Goal: Task Accomplishment & Management: Complete application form

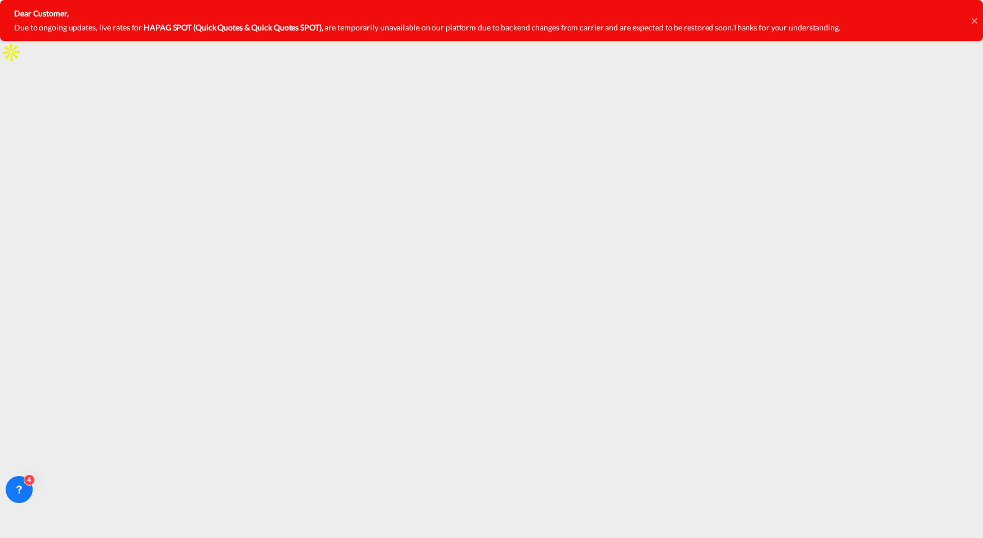
click at [975, 24] on icon at bounding box center [974, 20] width 6 height 9
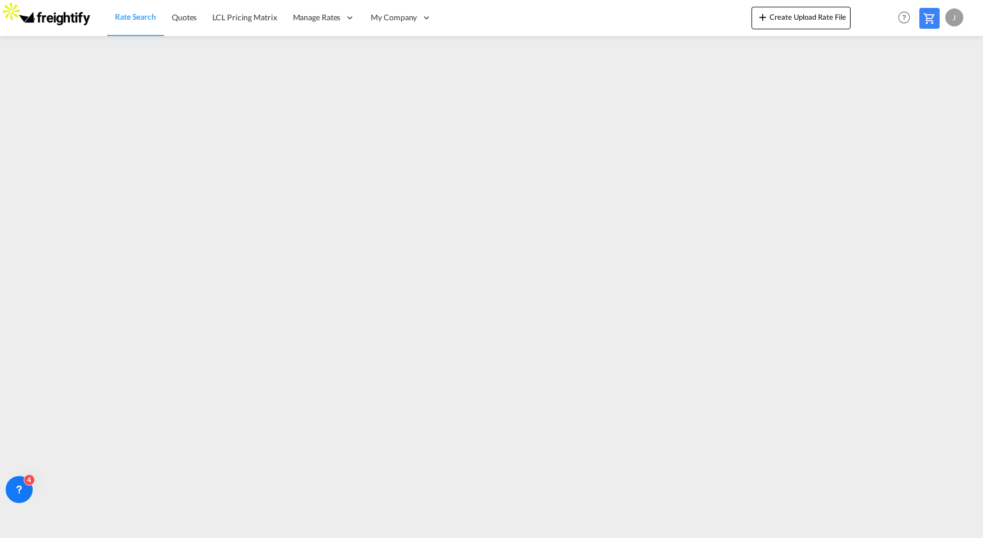
click at [133, 19] on span "Rate Search" at bounding box center [135, 17] width 41 height 10
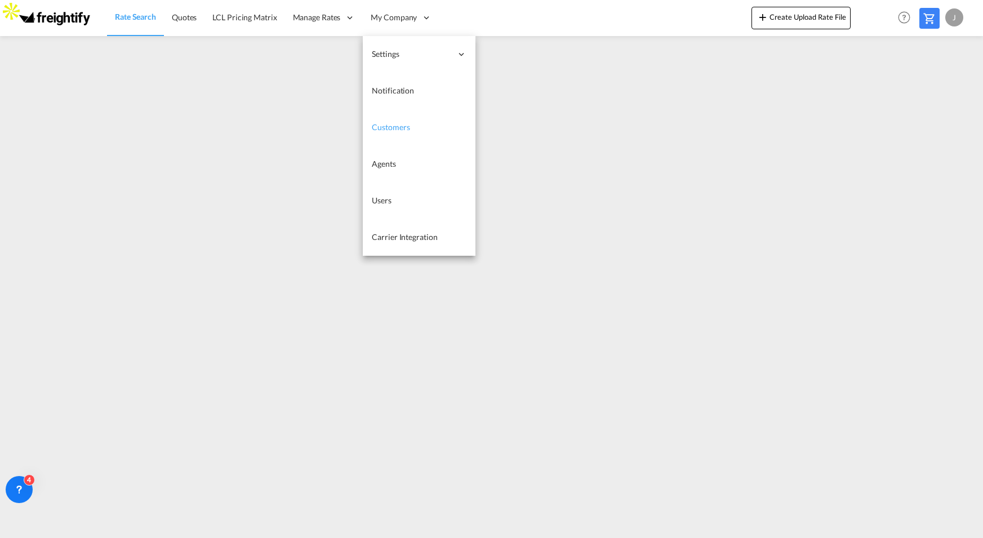
click at [390, 128] on span "Customers" at bounding box center [391, 127] width 38 height 10
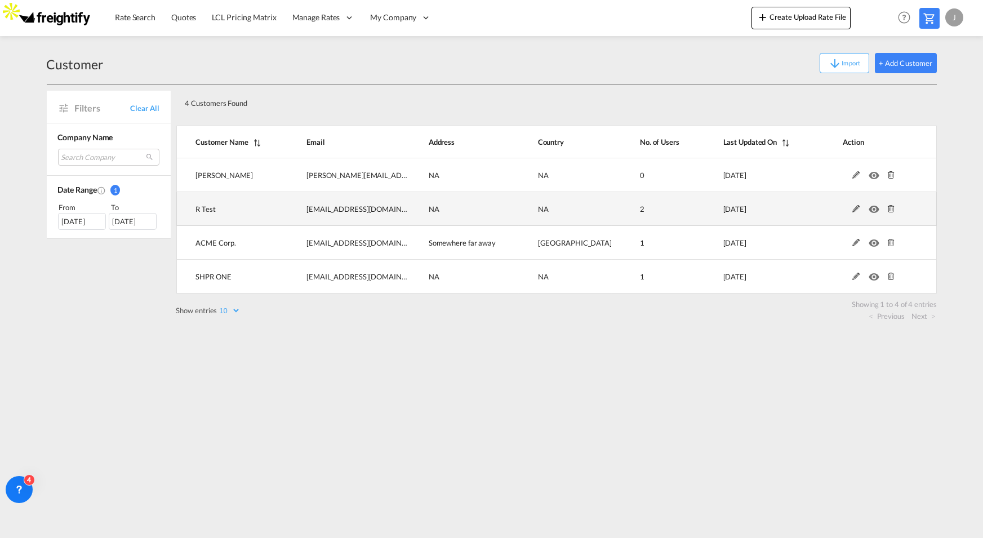
click at [875, 209] on md-icon "icon-eye" at bounding box center [876, 206] width 15 height 8
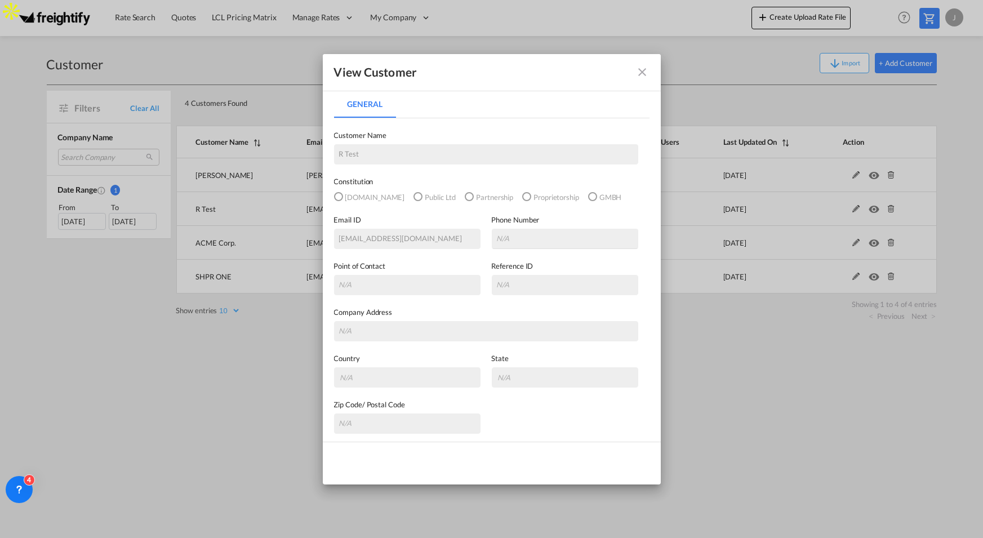
click at [644, 69] on md-icon "icon-close fg-AAA8AD" at bounding box center [643, 72] width 14 height 14
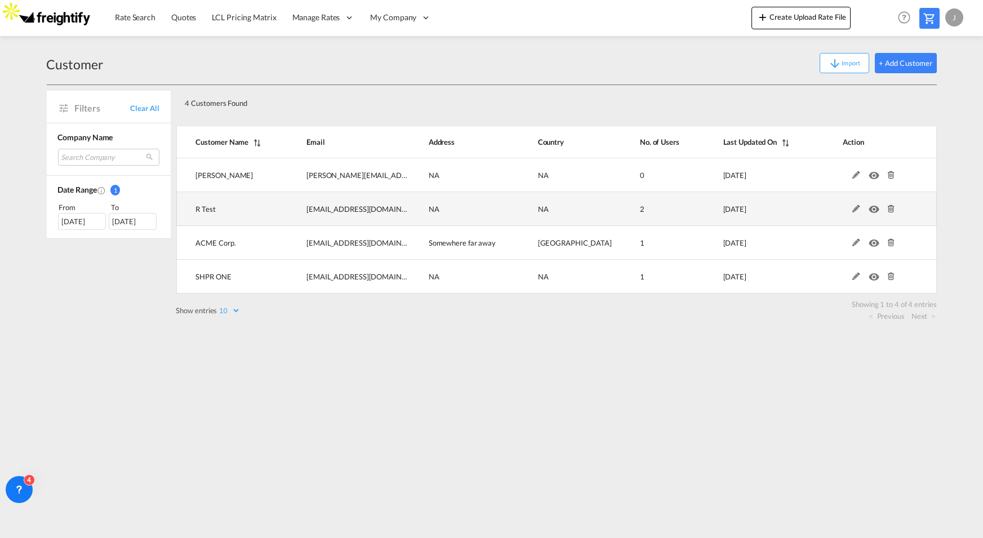
click at [894, 207] on md-icon at bounding box center [891, 209] width 15 height 8
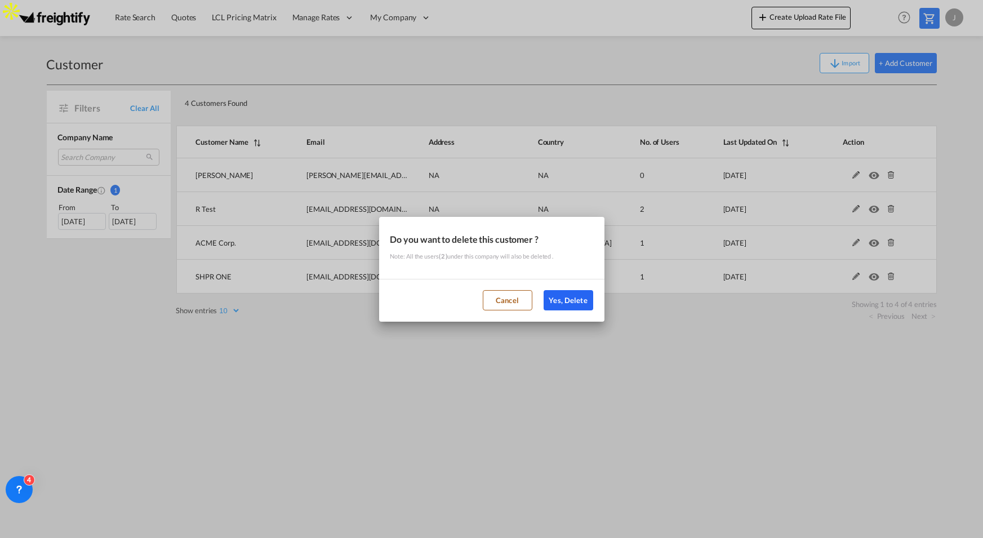
click at [569, 301] on button "Yes, Delete" at bounding box center [568, 300] width 50 height 20
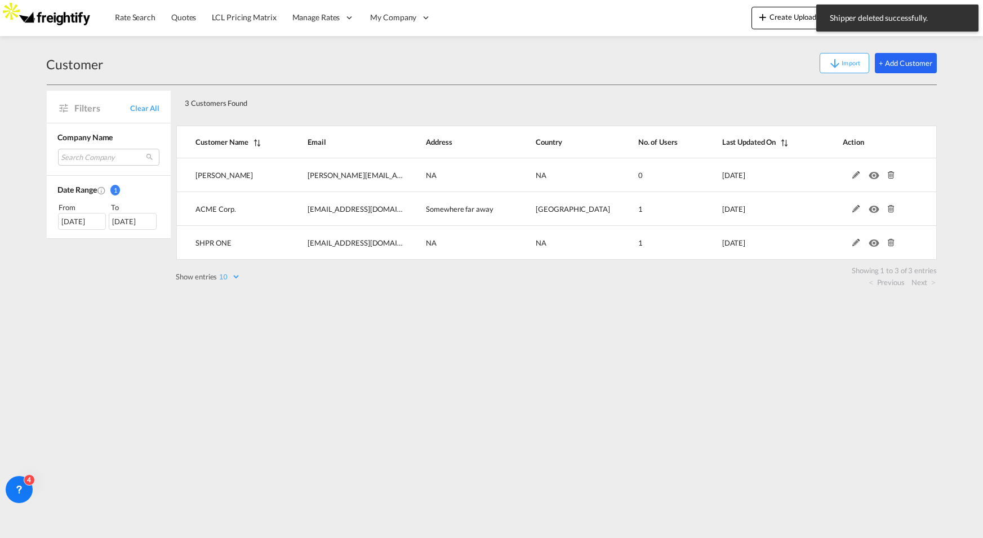
click at [904, 65] on button "+ Add Customer" at bounding box center [906, 63] width 62 height 20
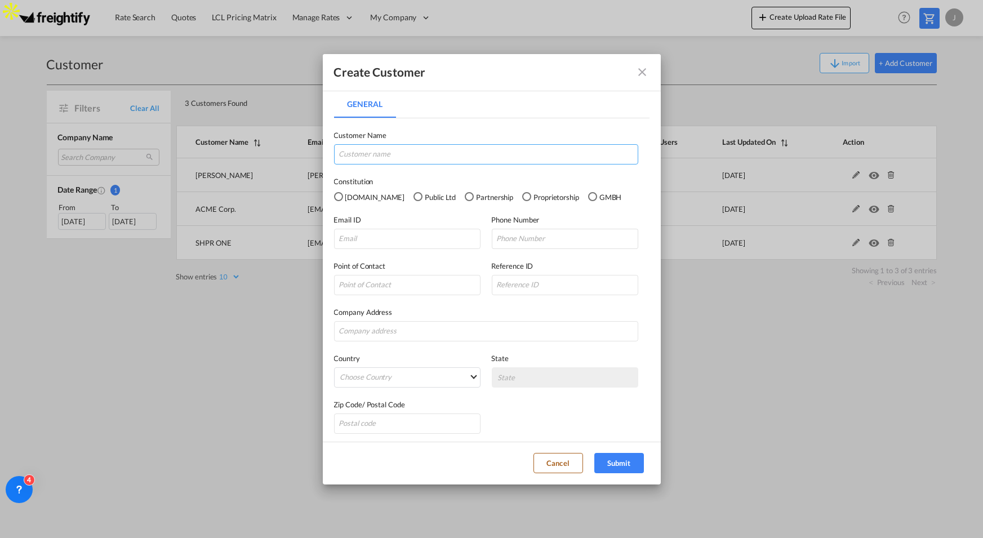
click at [411, 157] on input "General General ..." at bounding box center [486, 154] width 304 height 20
type input "Global Transport"
click at [413, 196] on div "Public Ltd" at bounding box center [417, 196] width 9 height 9
click at [382, 238] on input "General General ..." at bounding box center [407, 239] width 146 height 20
type input "jesper.johansen@freightify"
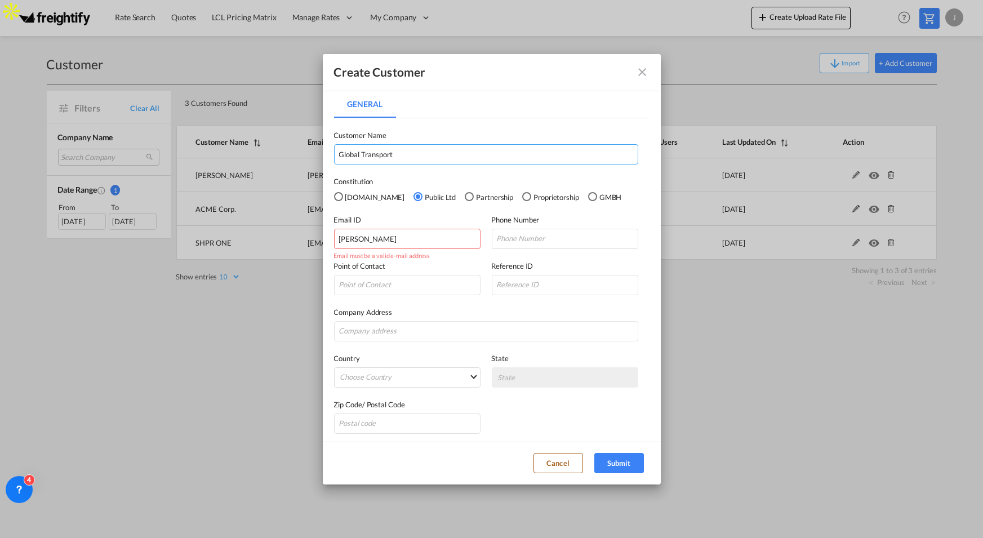
click at [337, 154] on input "Global Transport" at bounding box center [486, 154] width 304 height 20
type input "Jesper Global Transport"
click at [441, 238] on input "jesper.johansen@freightify" at bounding box center [407, 239] width 146 height 20
type input "jesper.johansen@freightify.com"
type input "004522503066"
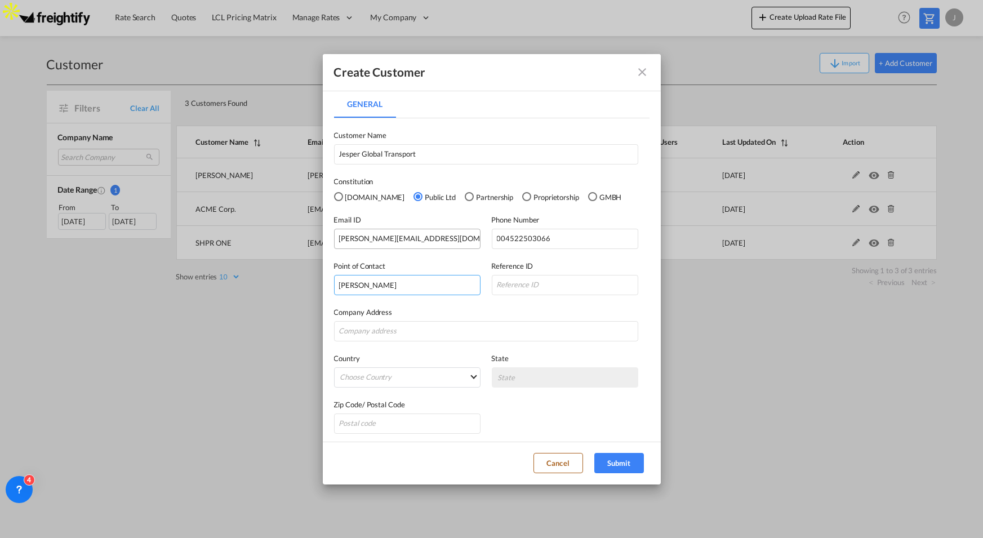
type input "Jesper Johansen"
type input "H"
click at [411, 331] on input "General General ..." at bounding box center [486, 331] width 304 height 20
click at [503, 282] on input "JJ-Demo" at bounding box center [565, 285] width 146 height 20
type input "JJDemo"
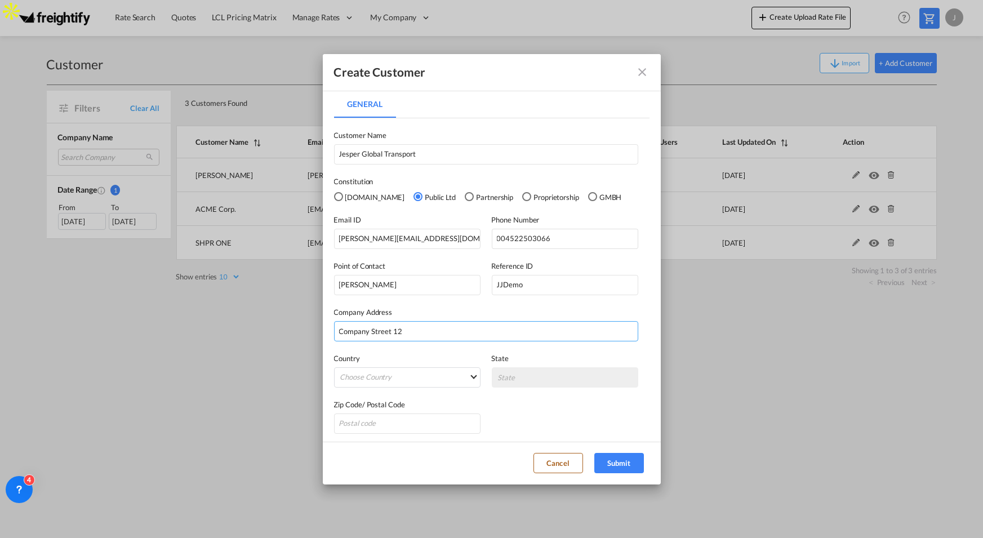
type input "Company Street 12"
type md-option "Democratic Republic of the Congo"
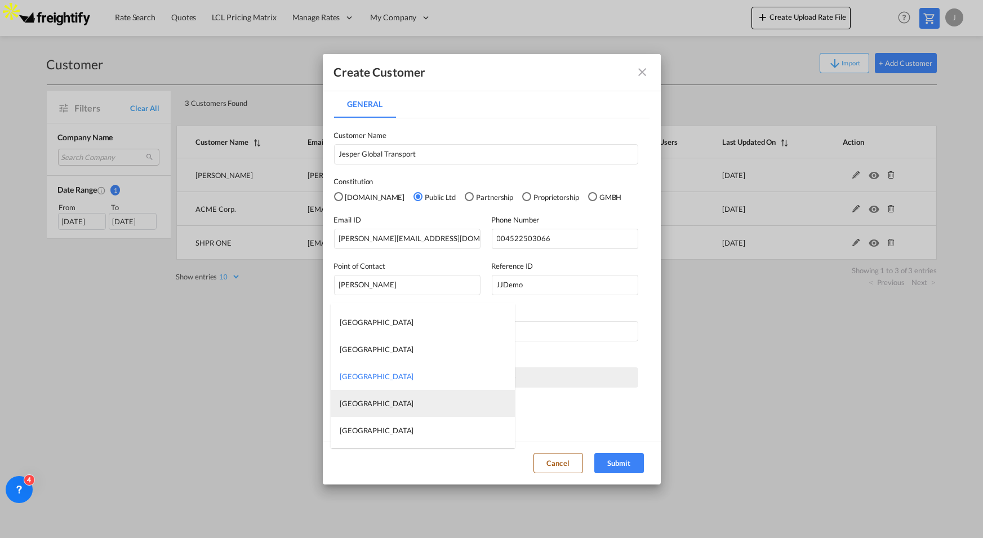
type md-option "Denmark"
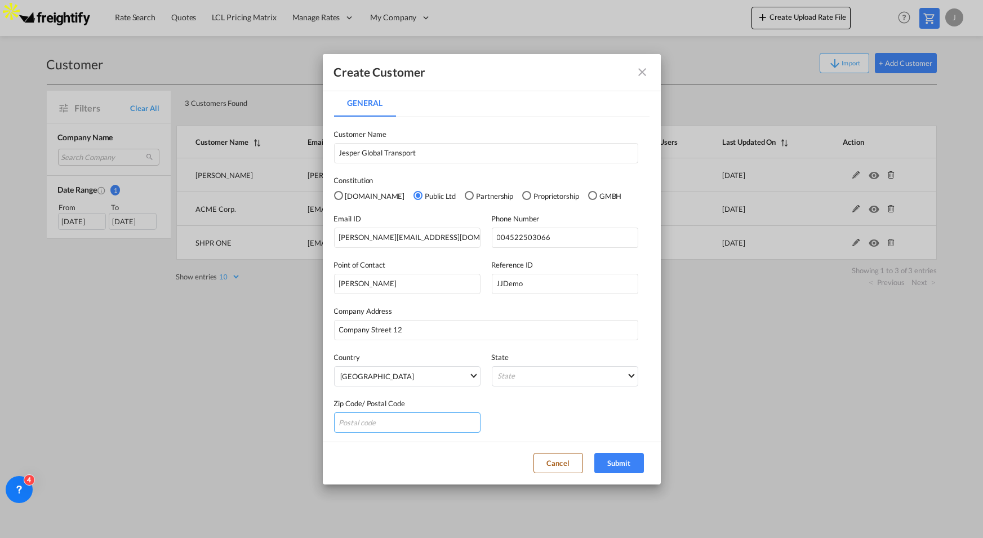
scroll to position [2, 0]
type input "4000"
click at [631, 471] on button "Submit" at bounding box center [619, 463] width 50 height 20
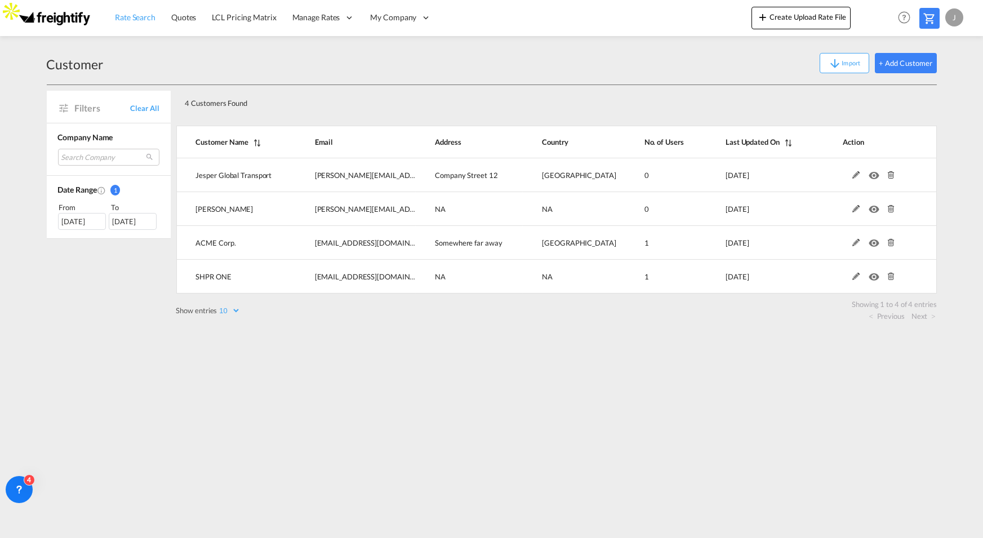
click at [144, 19] on span "Rate Search" at bounding box center [135, 17] width 41 height 10
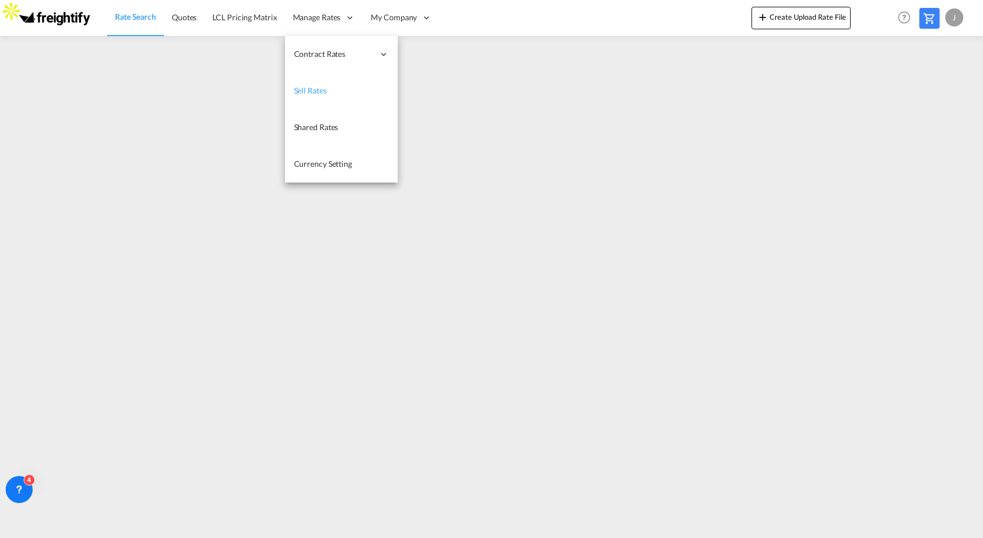
click at [323, 94] on span "Sell Rates" at bounding box center [310, 91] width 33 height 10
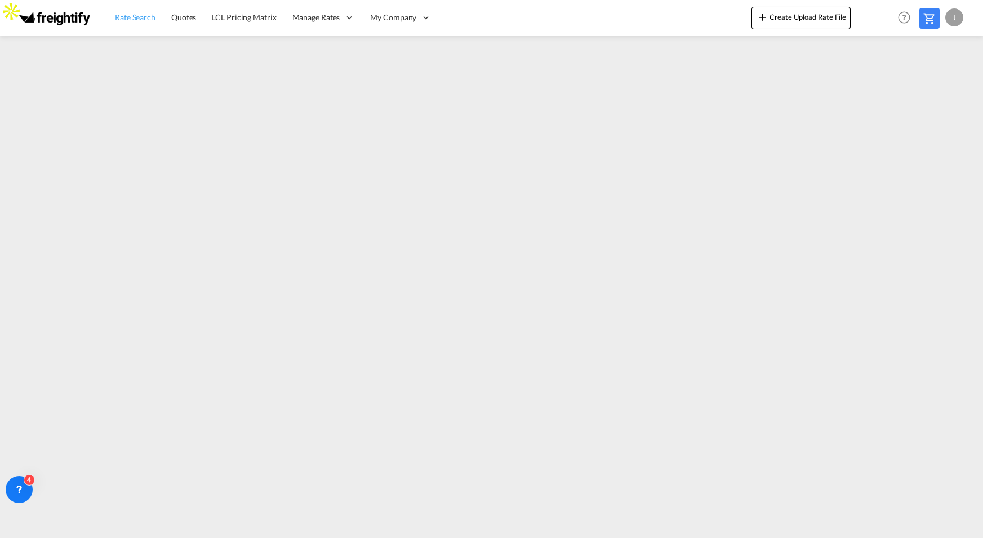
click at [147, 22] on span "Rate Search" at bounding box center [135, 17] width 41 height 11
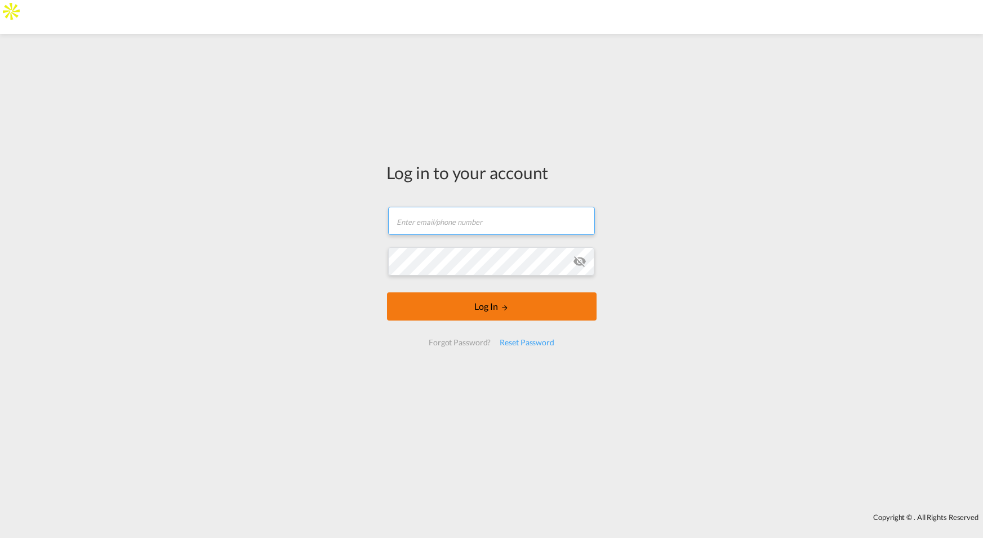
type input "[PERSON_NAME][EMAIL_ADDRESS][DOMAIN_NAME]"
click at [440, 313] on button "Log In" at bounding box center [491, 306] width 209 height 28
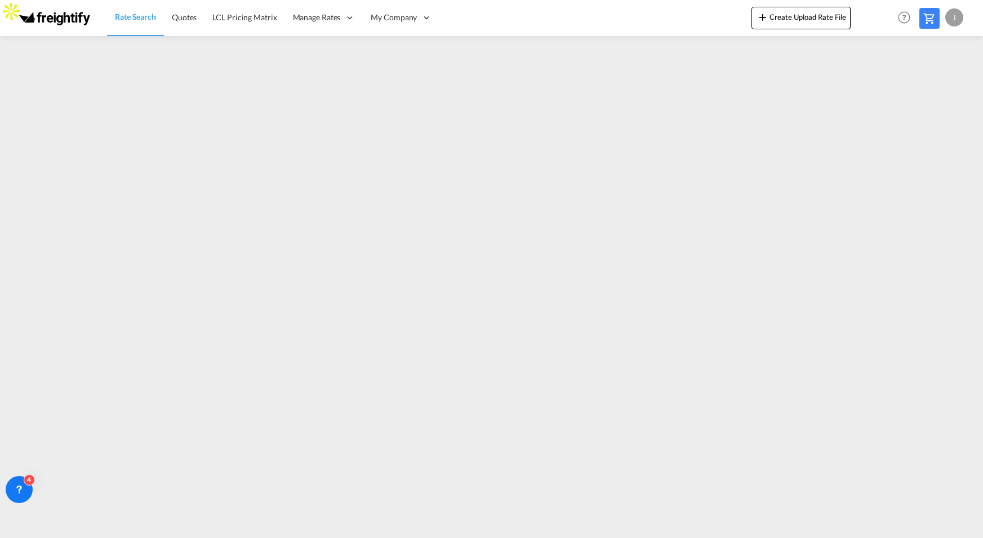
click at [134, 14] on span "Rate Search" at bounding box center [135, 17] width 41 height 10
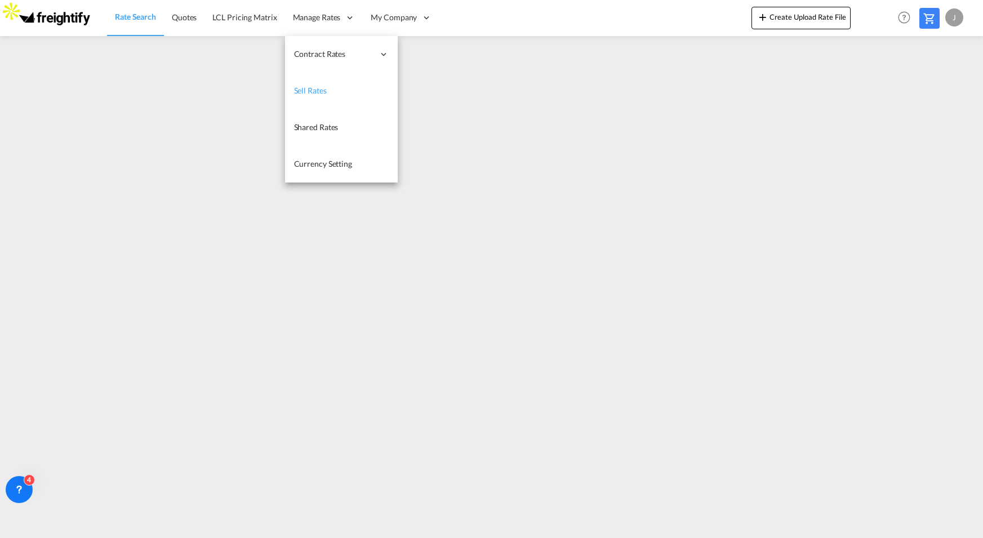
click at [313, 92] on span "Sell Rates" at bounding box center [310, 91] width 33 height 10
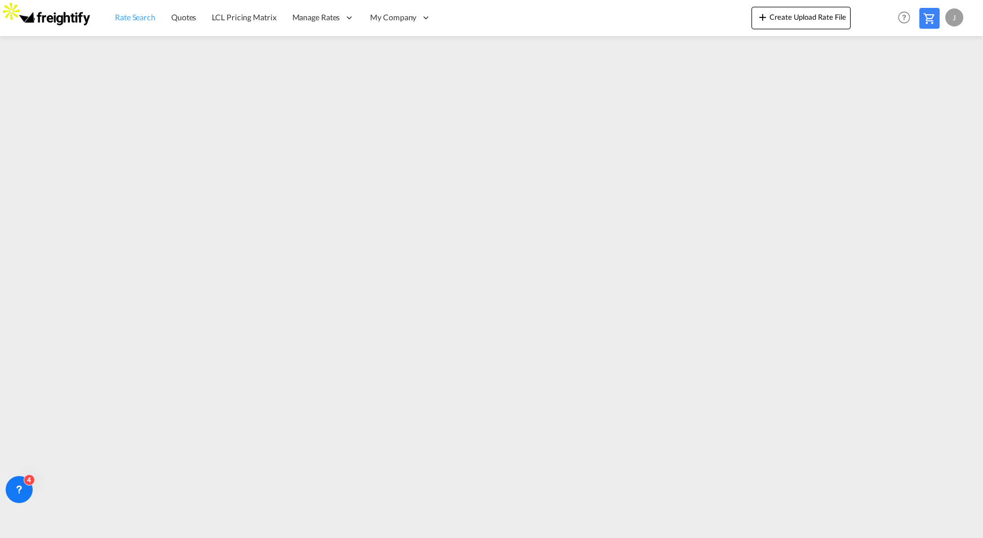
click at [136, 20] on span "Rate Search" at bounding box center [135, 17] width 41 height 10
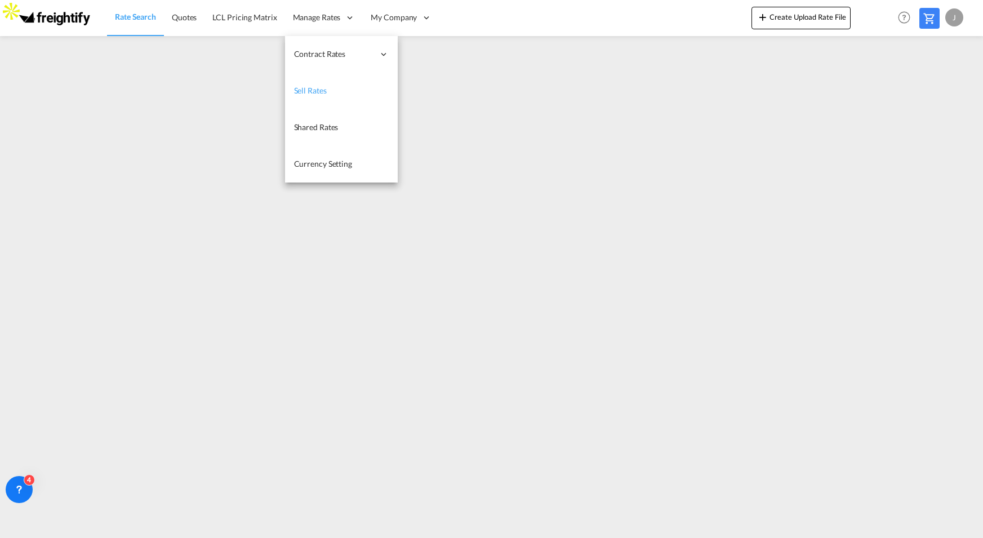
click at [309, 91] on span "Sell Rates" at bounding box center [310, 91] width 33 height 10
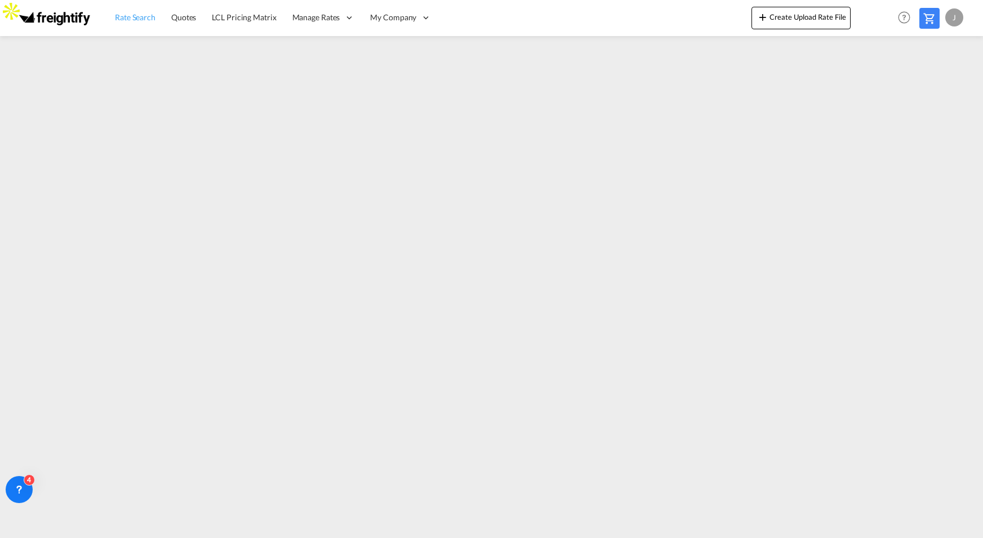
click at [147, 18] on span "Rate Search" at bounding box center [135, 17] width 41 height 10
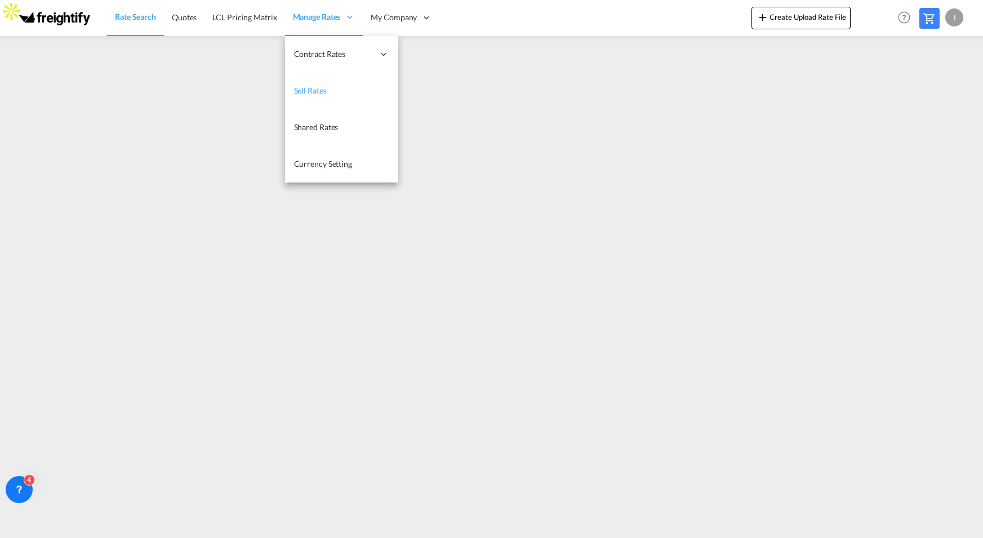
click at [324, 88] on span "Sell Rates" at bounding box center [310, 91] width 33 height 10
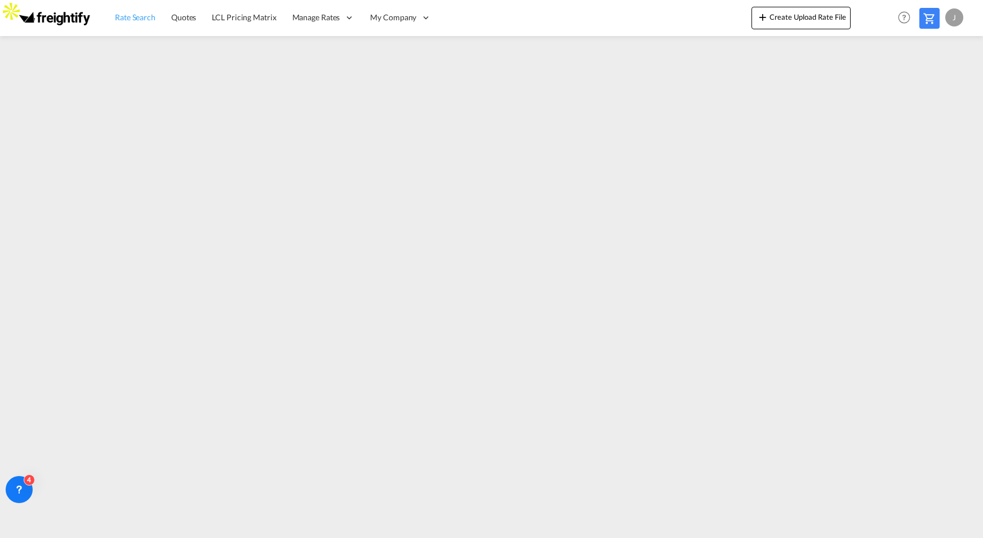
click at [142, 18] on span "Rate Search" at bounding box center [135, 17] width 41 height 10
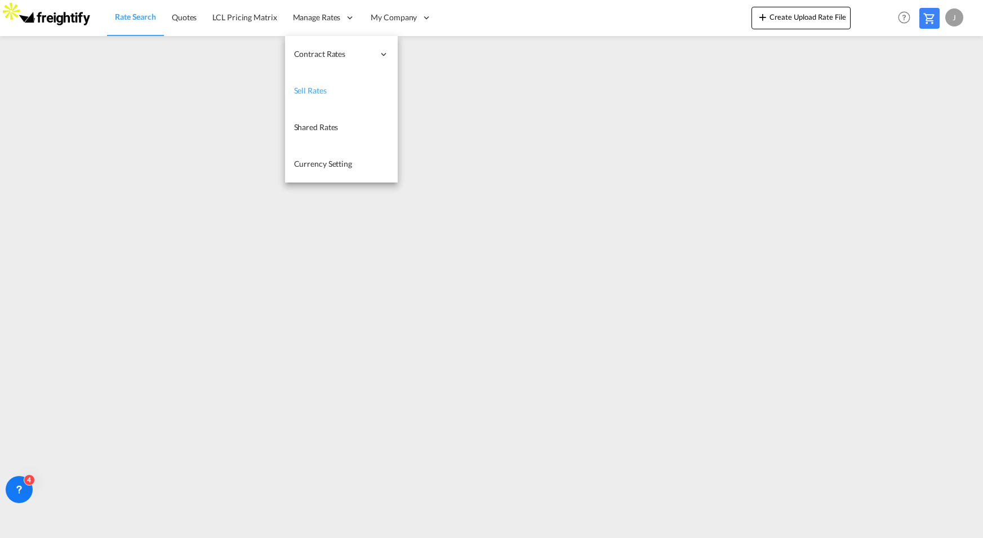
click at [318, 91] on span "Sell Rates" at bounding box center [310, 91] width 33 height 10
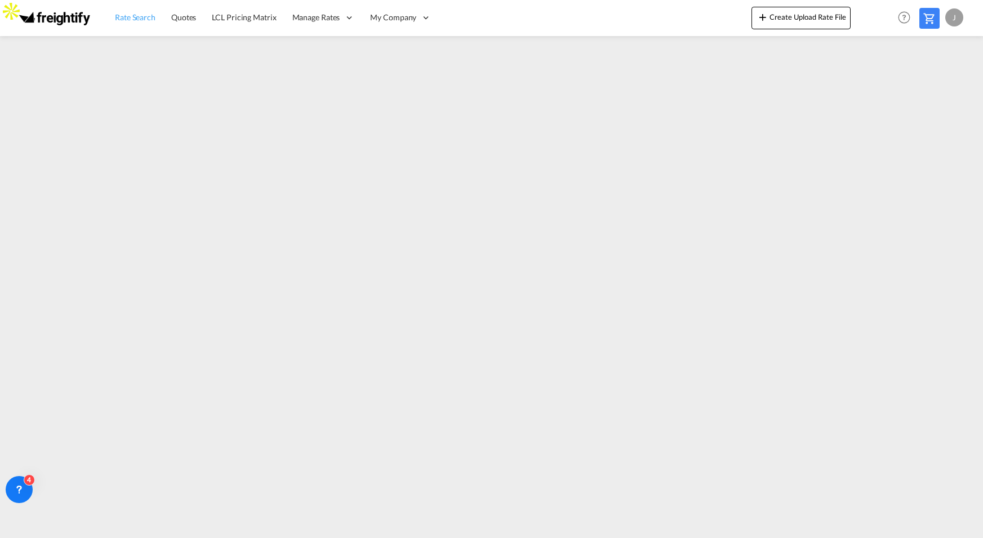
click at [140, 21] on span "Rate Search" at bounding box center [135, 17] width 41 height 10
